Goal: Information Seeking & Learning: Learn about a topic

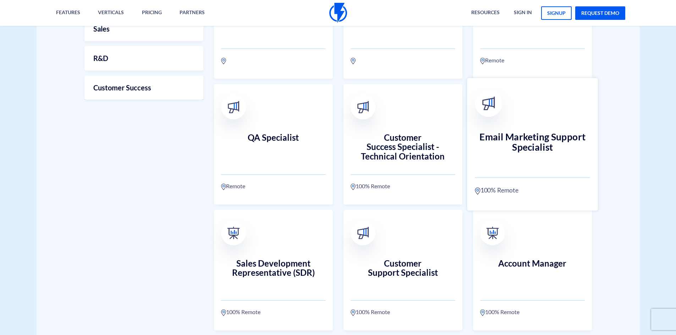
scroll to position [284, 0]
click at [508, 168] on link "Email Marketing Support Specialist 100% Remote" at bounding box center [532, 144] width 131 height 133
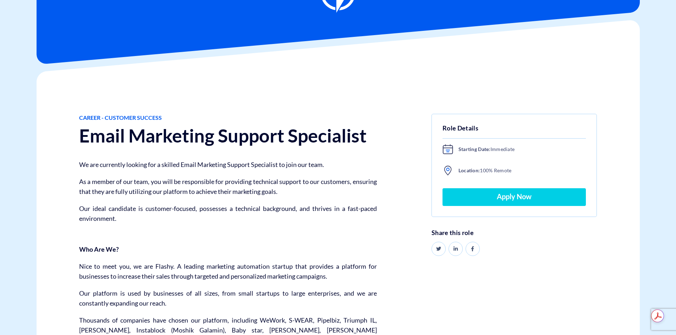
scroll to position [71, 0]
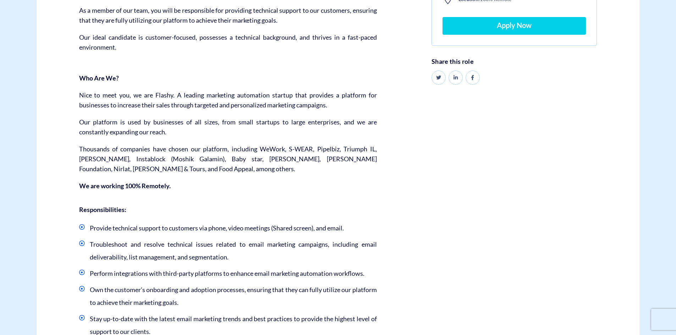
drag, startPoint x: 109, startPoint y: 137, endPoint x: 87, endPoint y: 186, distance: 53.8
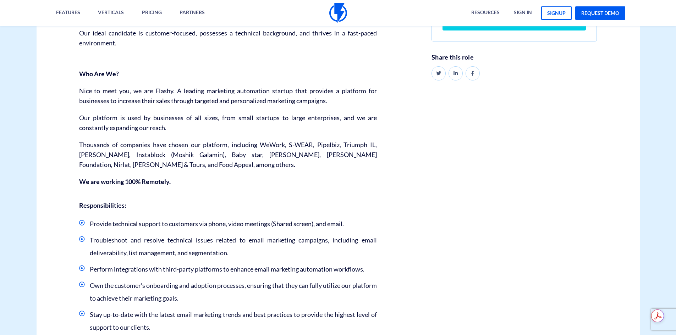
scroll to position [206, 0]
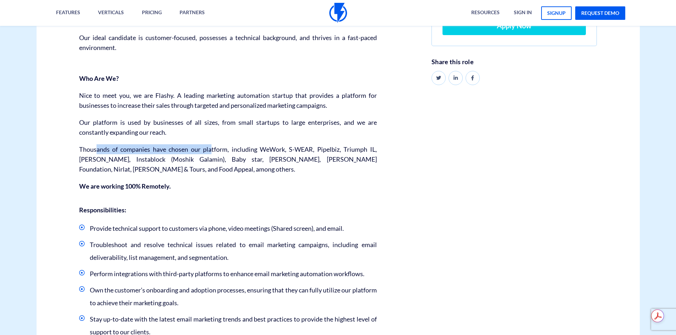
drag, startPoint x: 96, startPoint y: 144, endPoint x: 206, endPoint y: 145, distance: 110.7
click at [206, 145] on div "Career - Customer Success Email Marketing Support Specialist We are currently l…" at bounding box center [228, 256] width 308 height 627
click at [193, 187] on p "We are working 100% Remotely." at bounding box center [228, 186] width 298 height 10
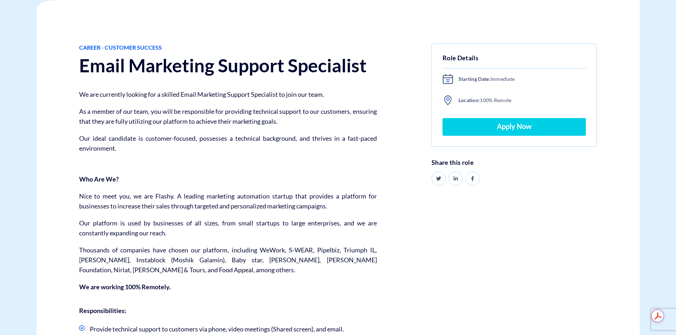
scroll to position [100, 0]
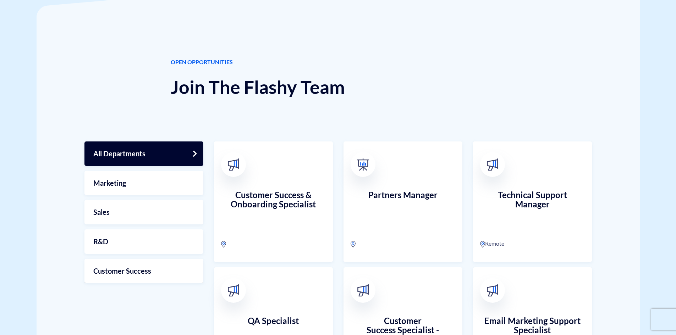
scroll to position [98, 0]
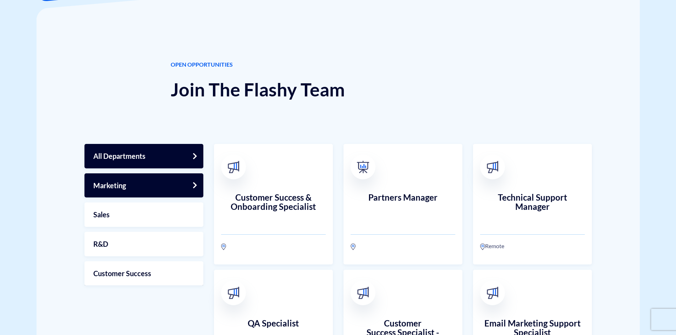
click at [191, 179] on link "Marketing" at bounding box center [143, 185] width 119 height 24
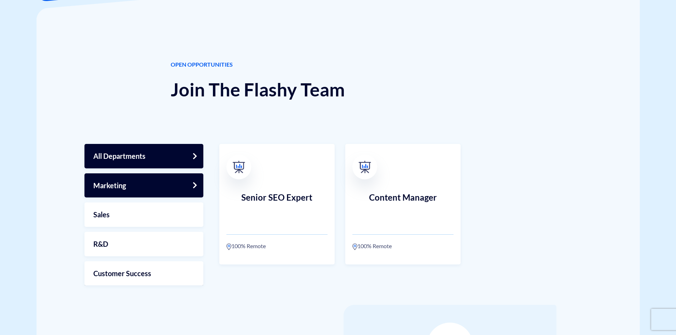
click at [163, 148] on link "All Departments" at bounding box center [143, 156] width 119 height 24
